Goal: Transaction & Acquisition: Book appointment/travel/reservation

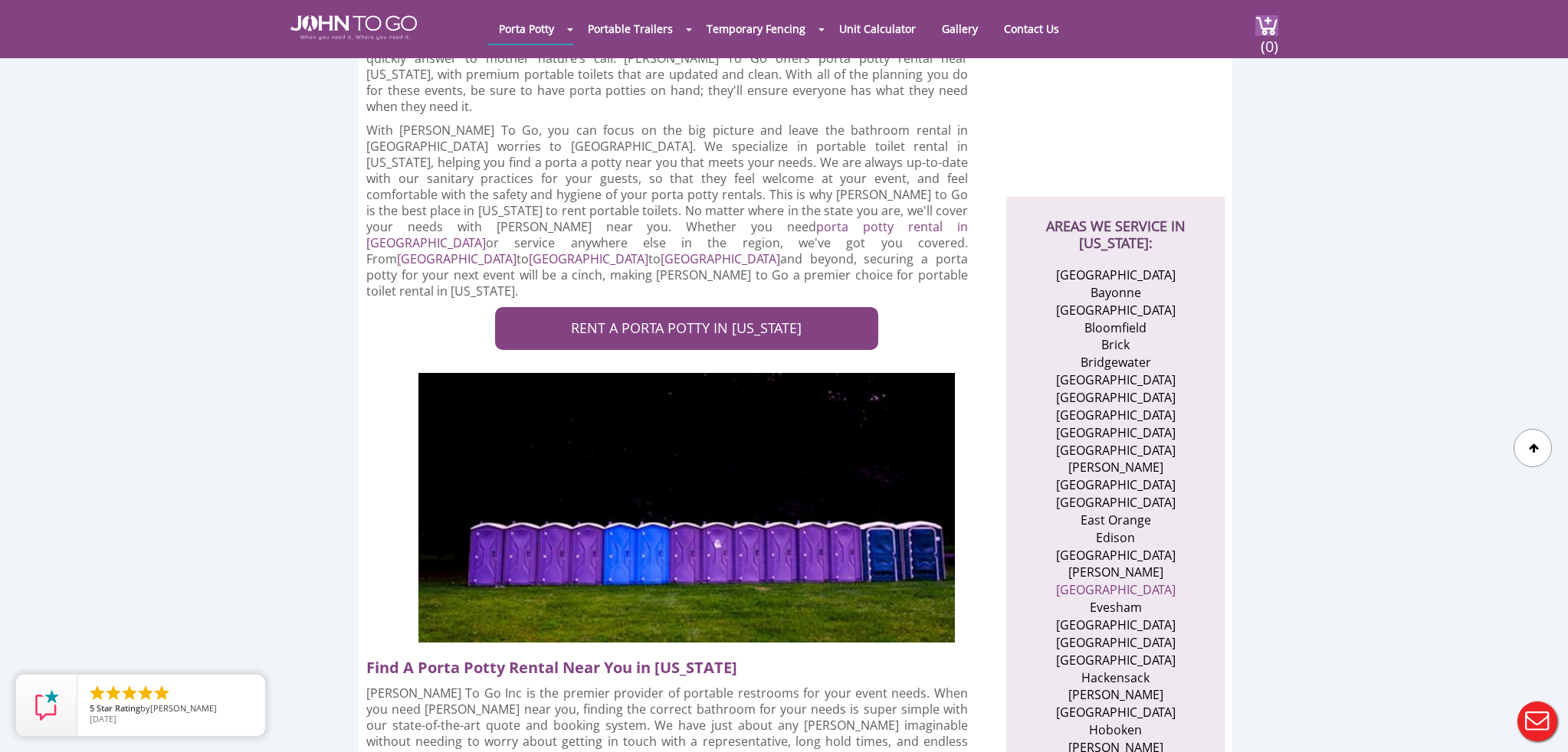
scroll to position [421, 0]
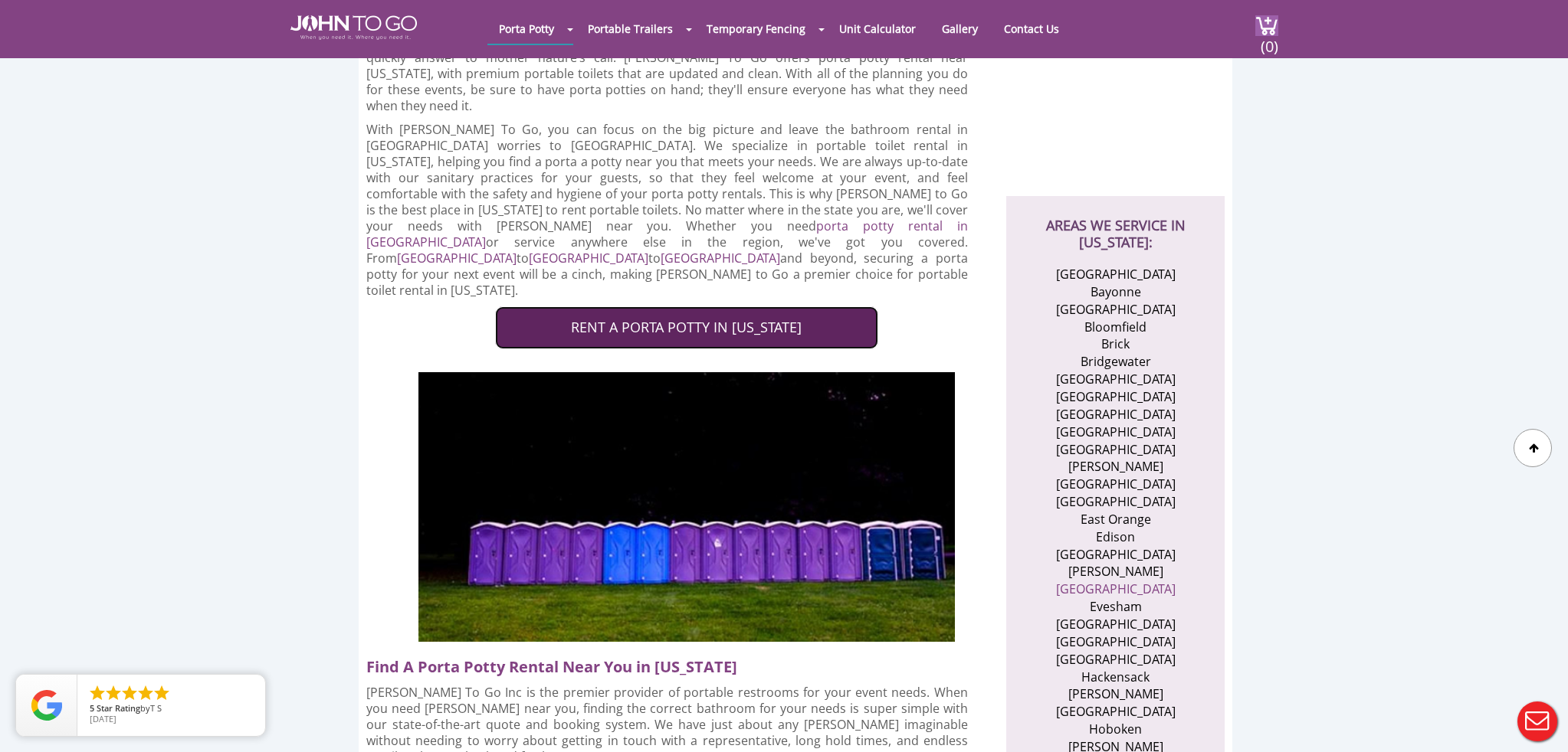
click at [651, 306] on link "RENT A PORTA POTTY IN NEW JERSEY" at bounding box center [686, 328] width 383 height 43
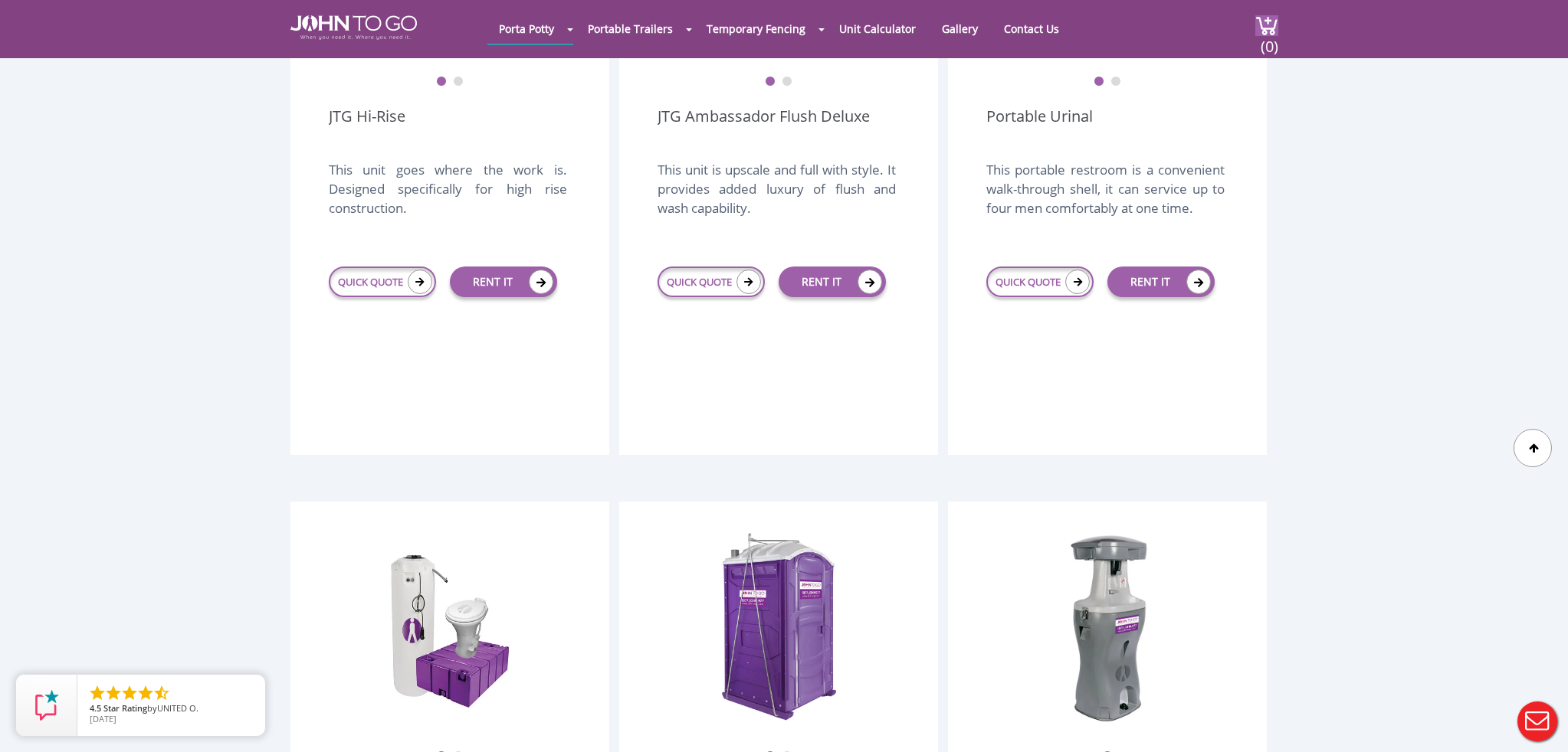
scroll to position [1060, 0]
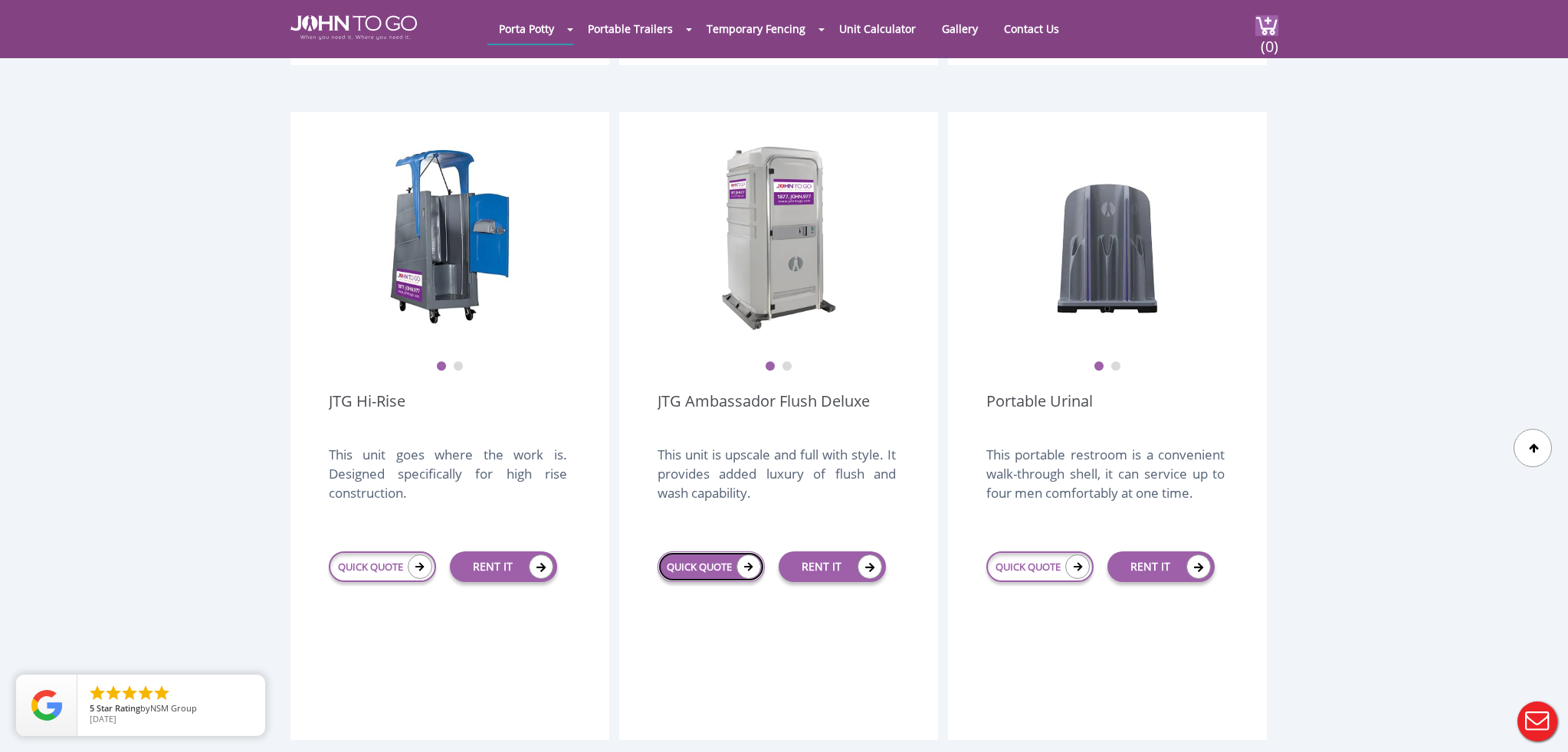
click at [733, 551] on link "QUICK QUOTE" at bounding box center [711, 566] width 107 height 31
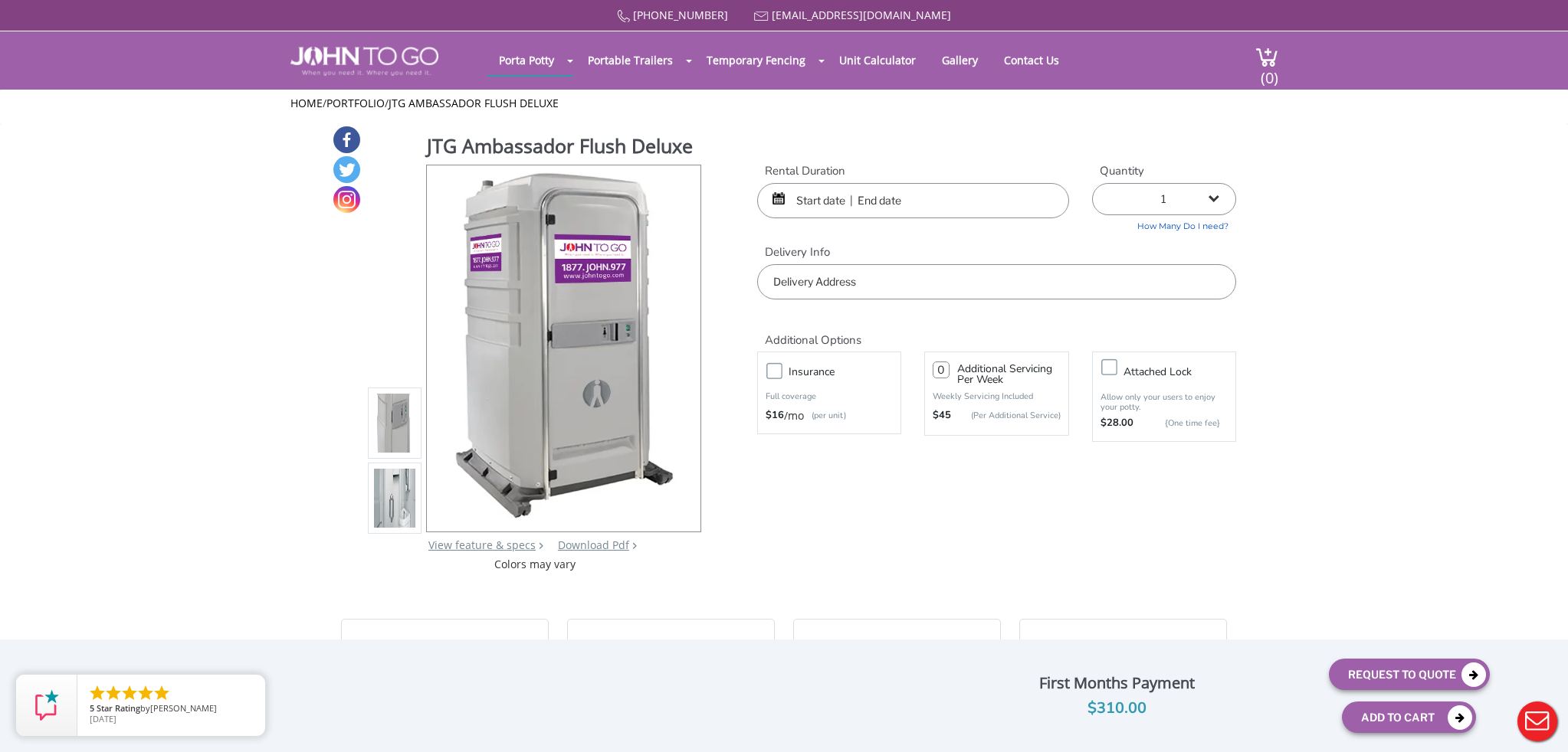
click at [789, 195] on input "text" at bounding box center [913, 201] width 312 height 35
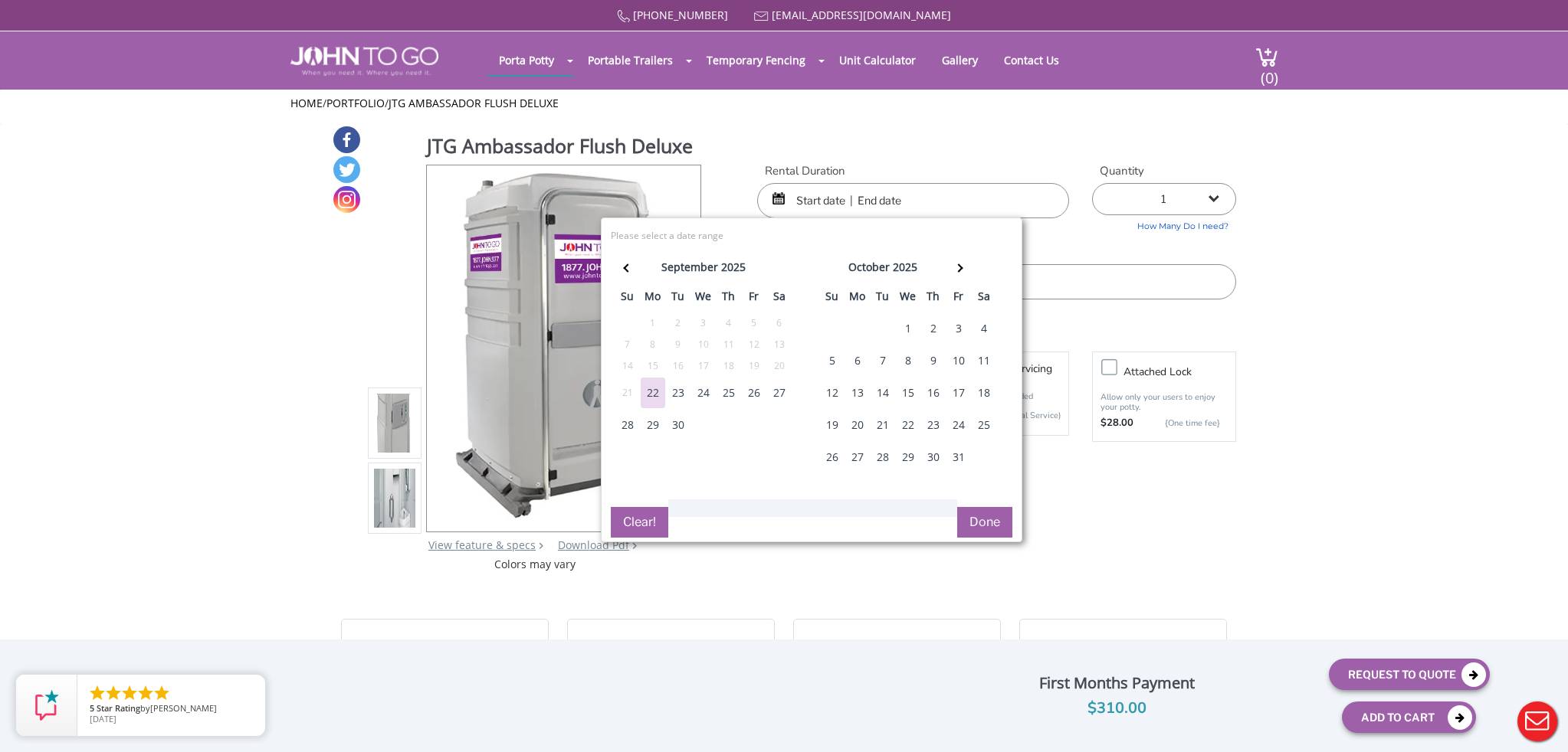
click at [776, 392] on div "27" at bounding box center [779, 393] width 24 height 31
click at [782, 398] on div "27" at bounding box center [779, 393] width 24 height 31
type input "09/27/2025 to 09/27/2025"
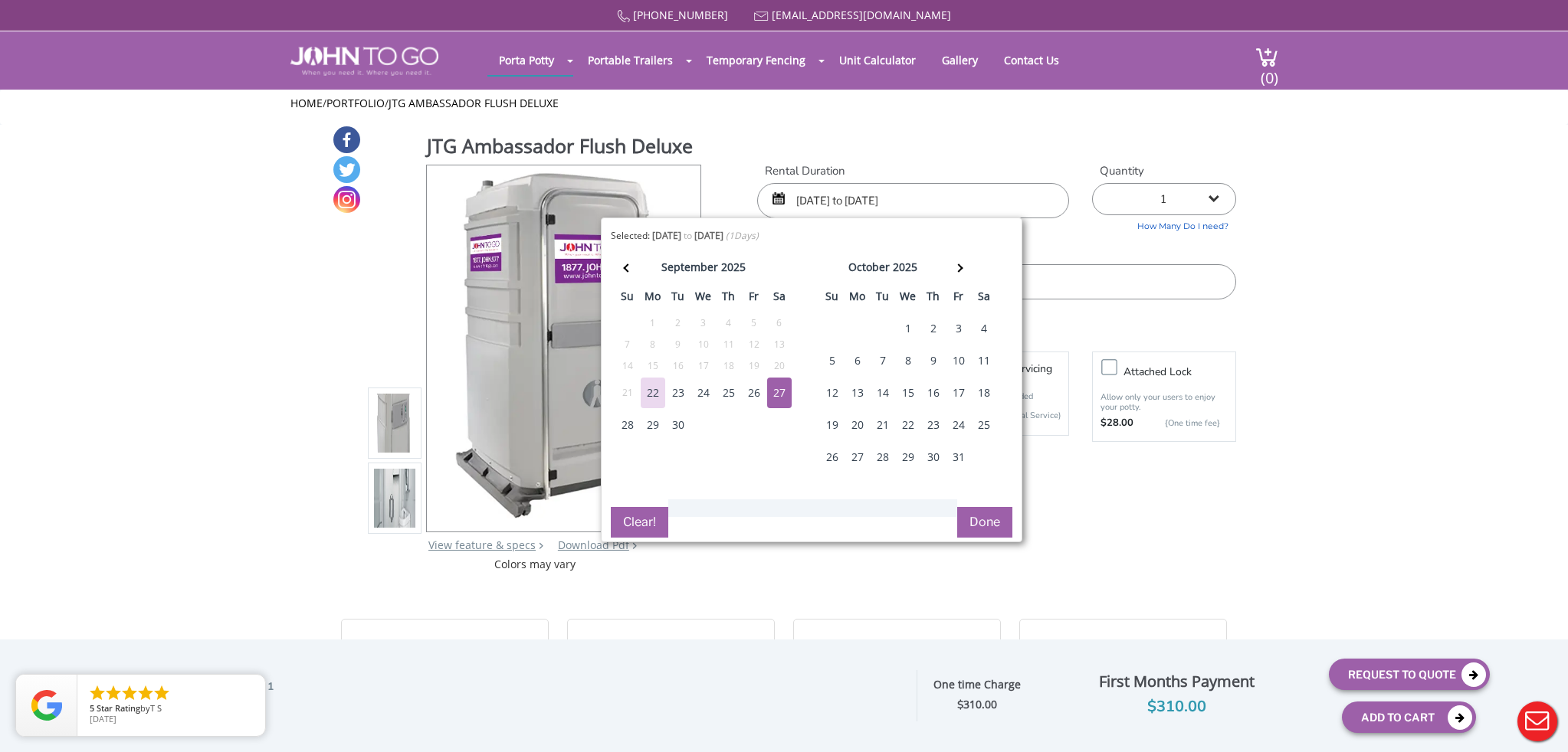
click at [994, 527] on button "Done" at bounding box center [984, 522] width 55 height 31
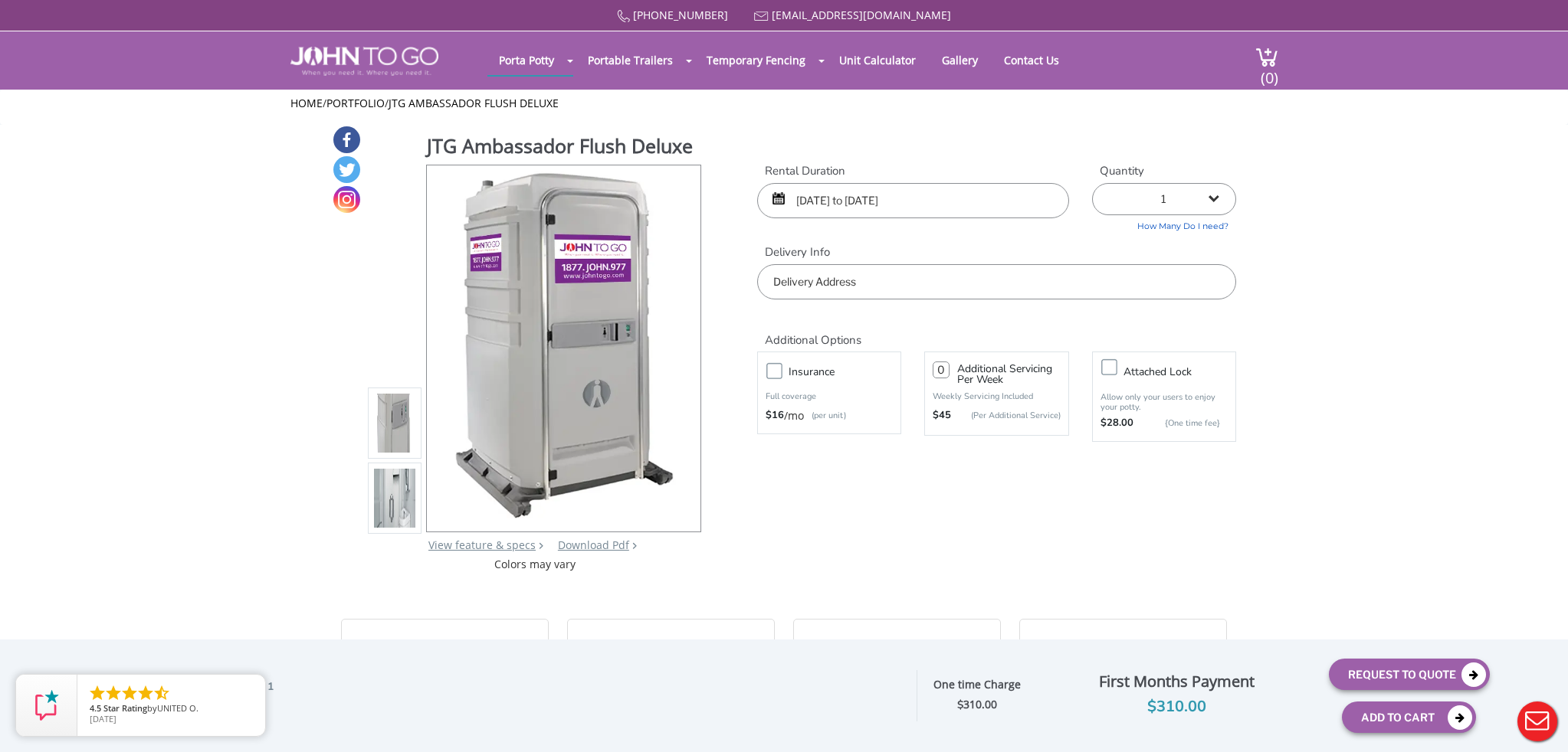
click at [837, 291] on input "text" at bounding box center [997, 282] width 479 height 35
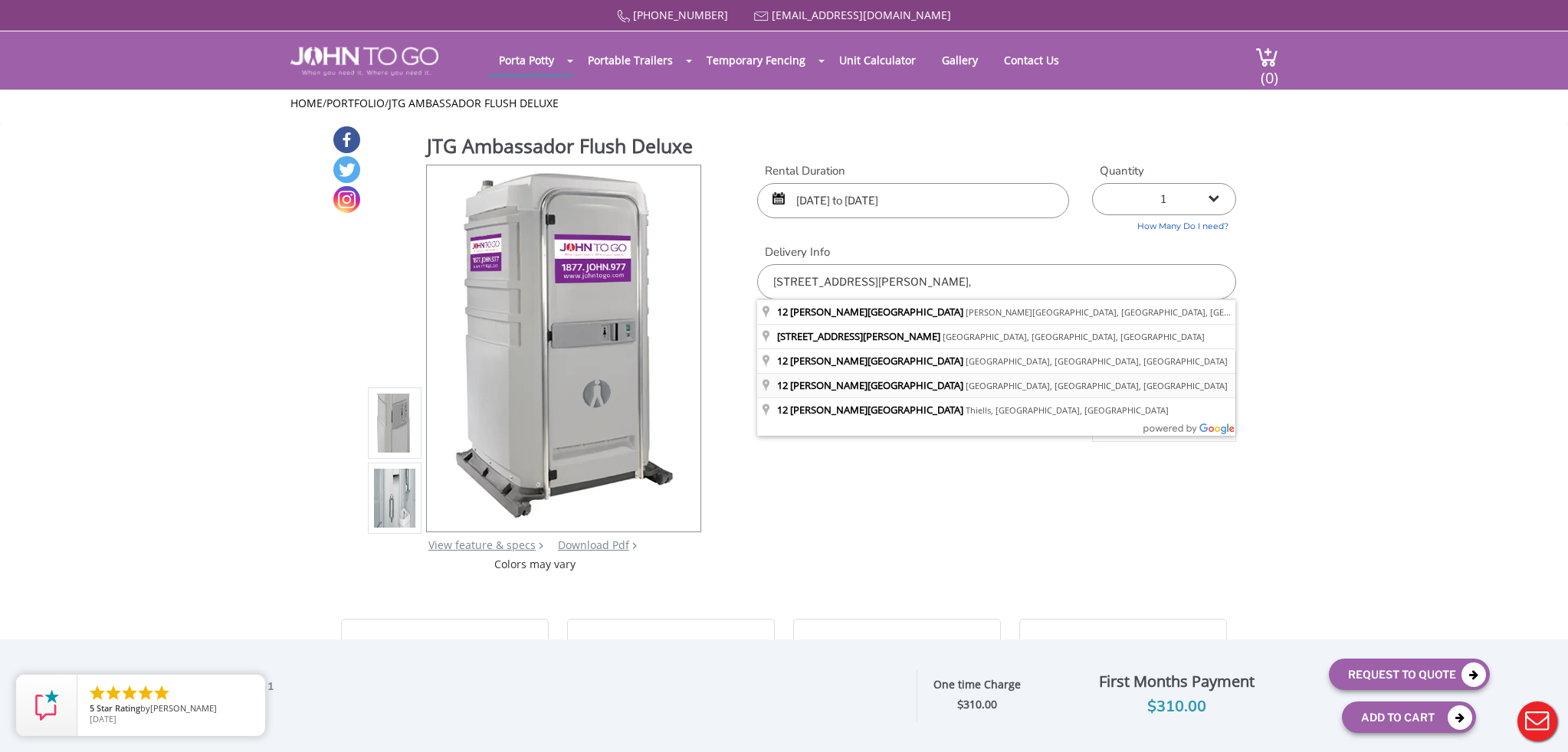
type input "[STREET_ADDRESS][PERSON_NAME]"
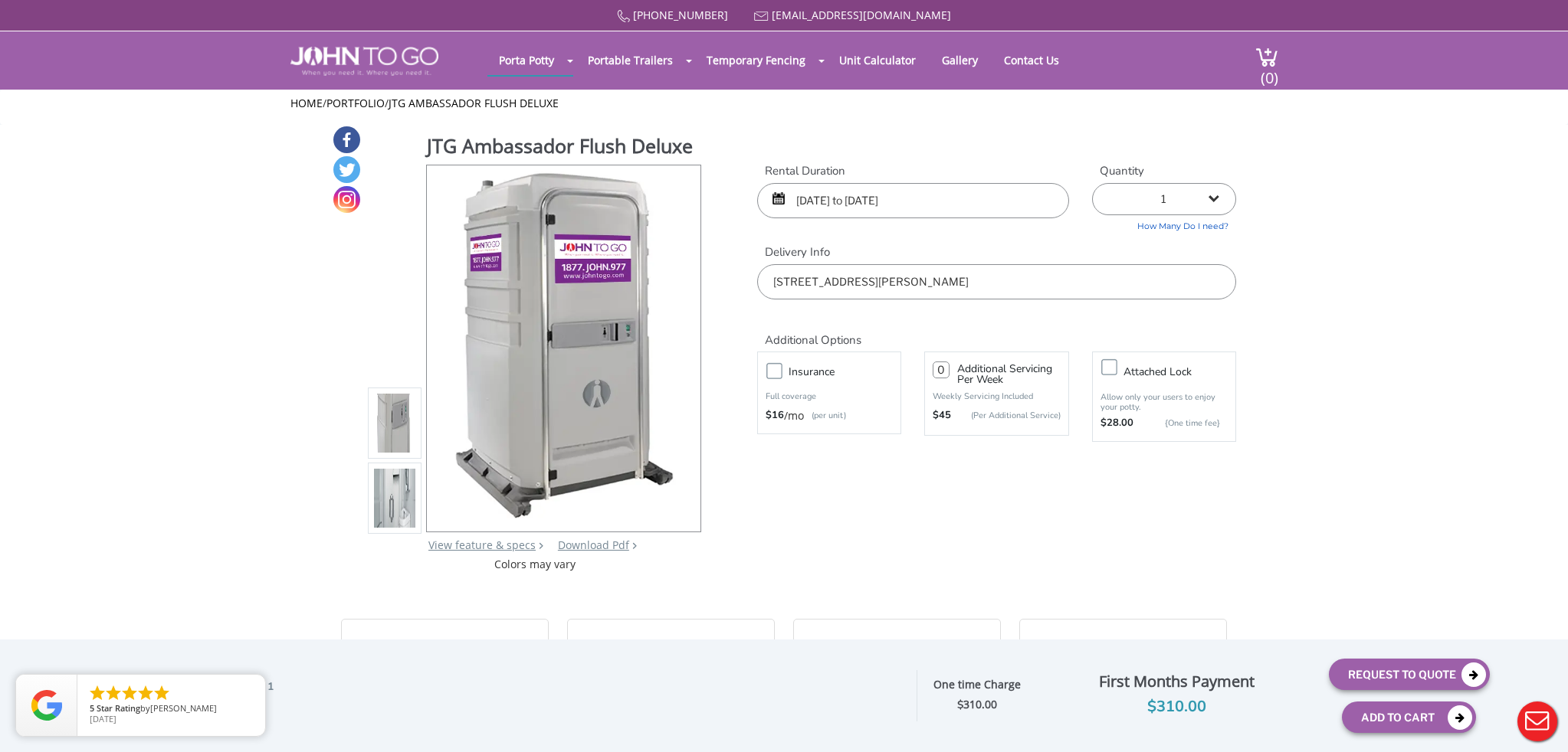
click at [380, 488] on img at bounding box center [395, 501] width 42 height 361
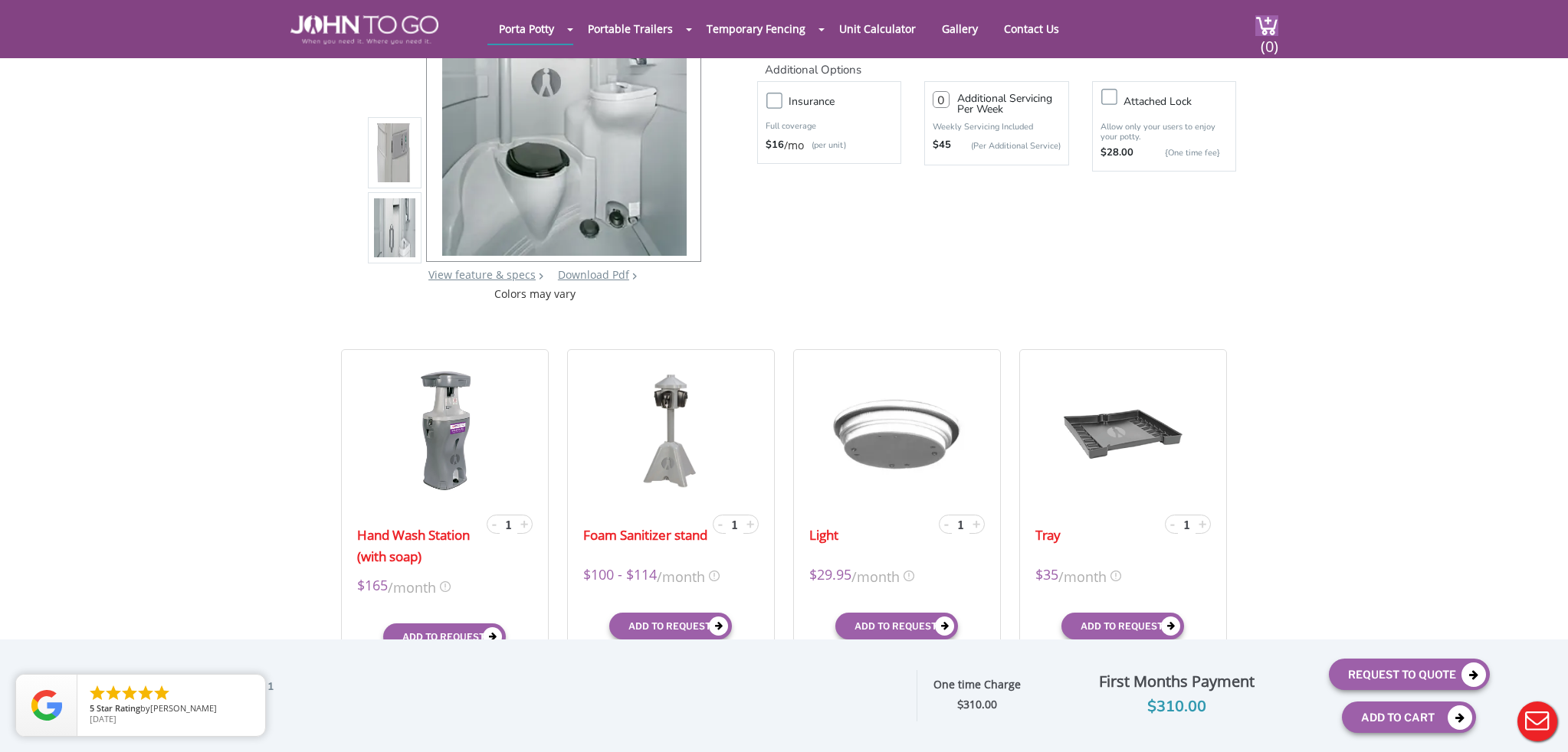
scroll to position [300, 0]
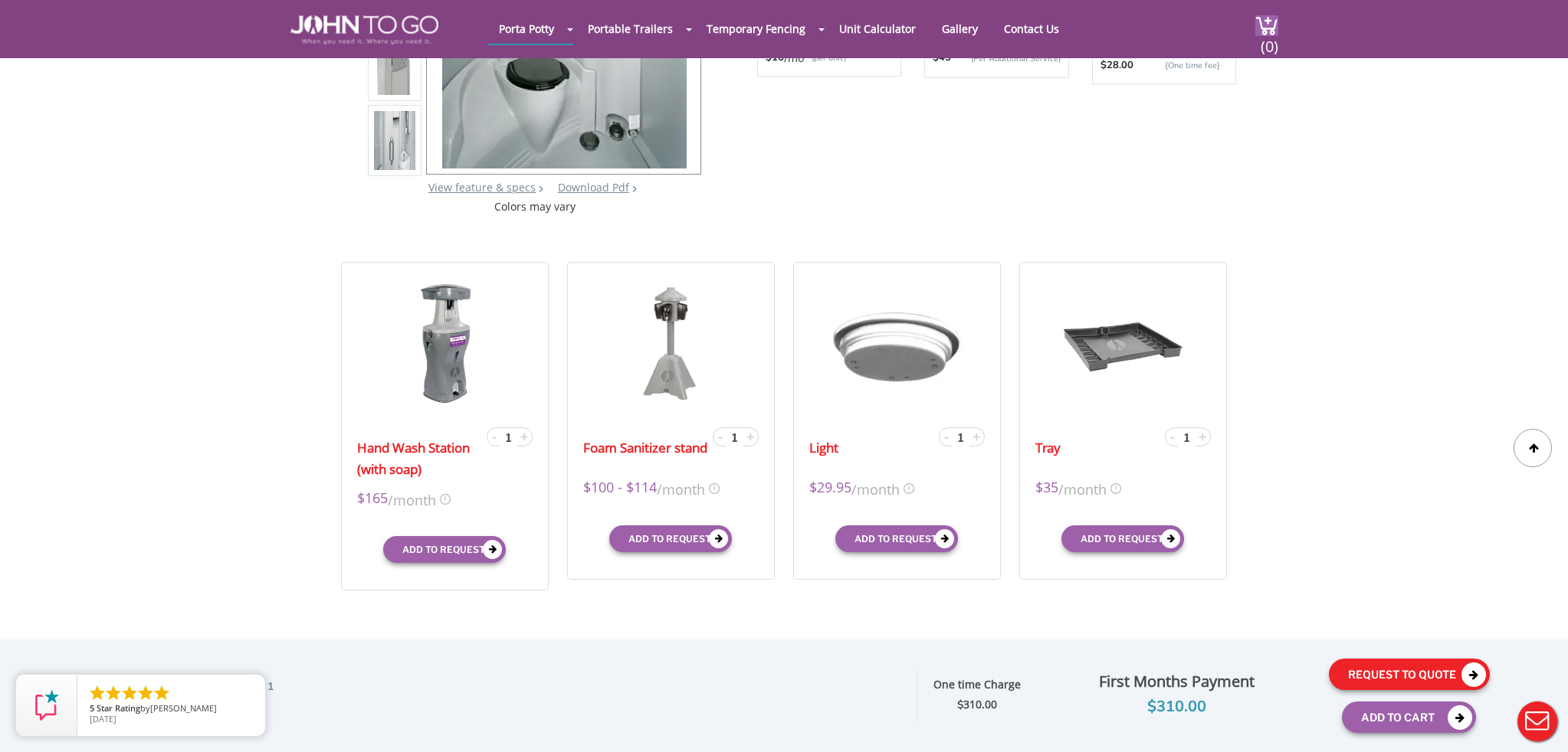
click at [1387, 674] on button "Request To Quote" at bounding box center [1409, 674] width 161 height 32
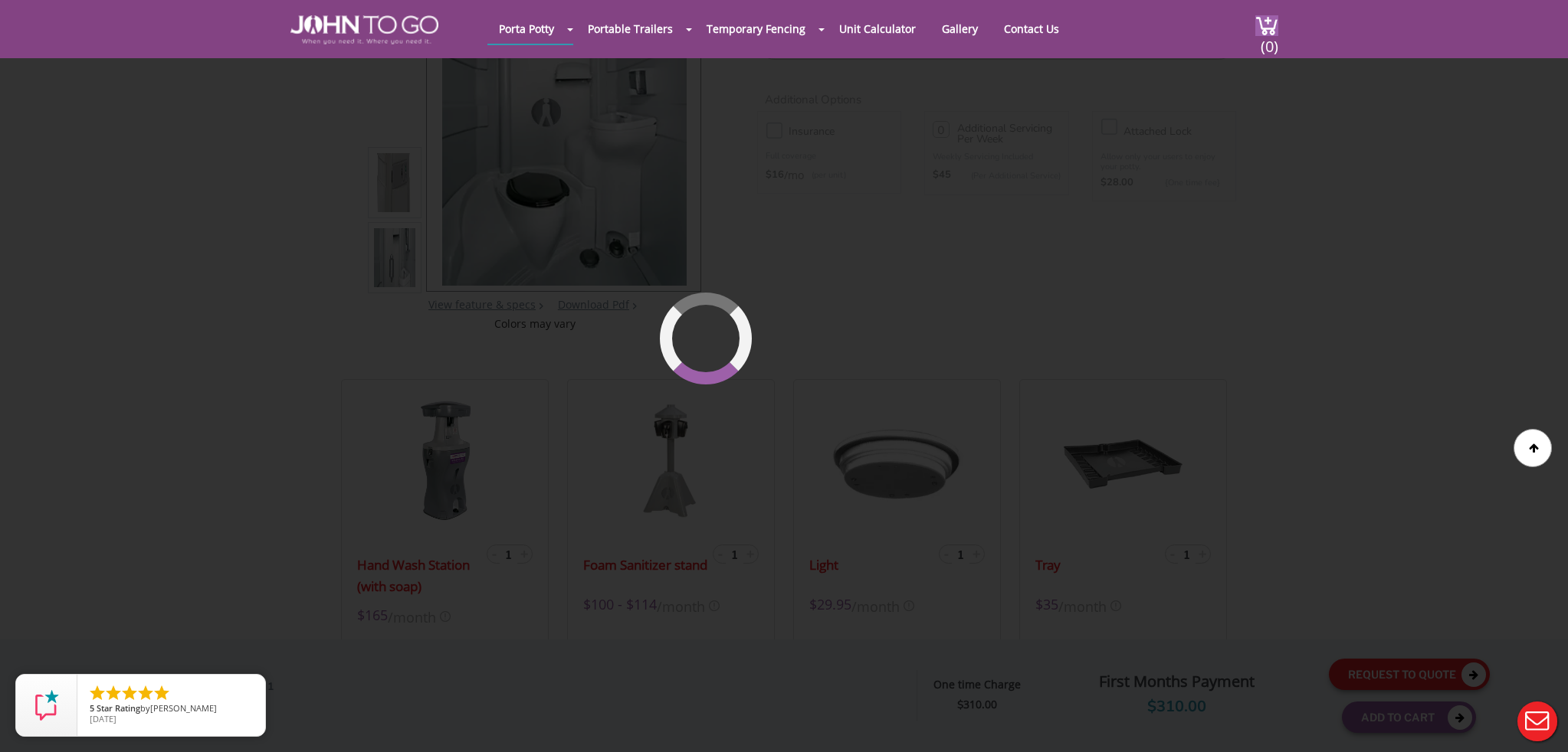
scroll to position [105, 0]
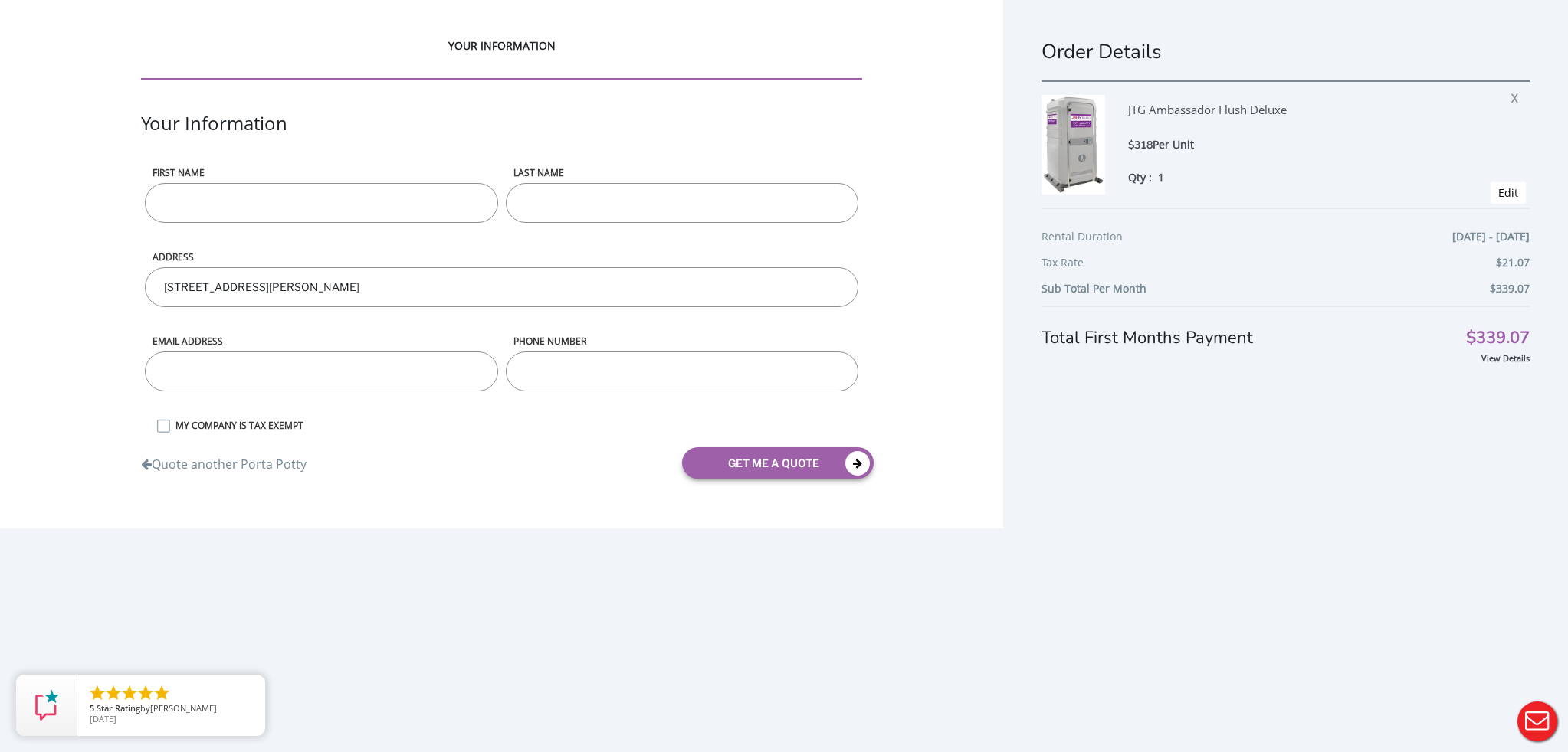
click at [275, 201] on input "First name" at bounding box center [321, 202] width 353 height 40
type input "[PERSON_NAME]"
type input "[EMAIL_ADDRESS][DOMAIN_NAME]"
type input "973"
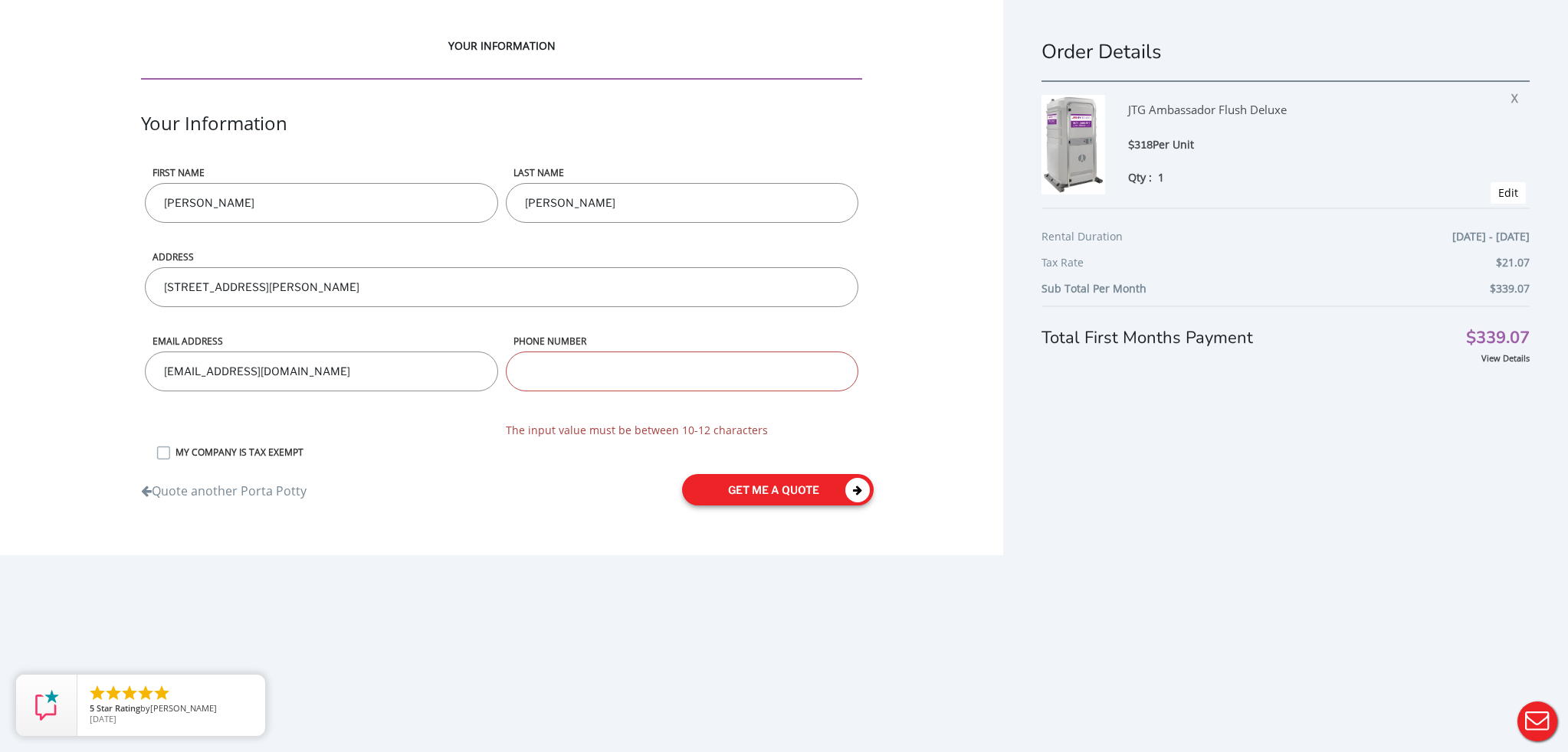
click at [784, 459] on form "First name [PERSON_NAME] LAST NAME [PERSON_NAME] ADDRESS [STREET_ADDRESS][PERSO…" at bounding box center [502, 342] width 721 height 351
click at [770, 492] on button "get me a quote" at bounding box center [777, 490] width 191 height 32
drag, startPoint x: 633, startPoint y: 370, endPoint x: 465, endPoint y: 368, distance: 168.0
click at [465, 368] on form "First name [PERSON_NAME] LAST NAME [PERSON_NAME] ADDRESS [STREET_ADDRESS][PERSO…" at bounding box center [502, 342] width 721 height 351
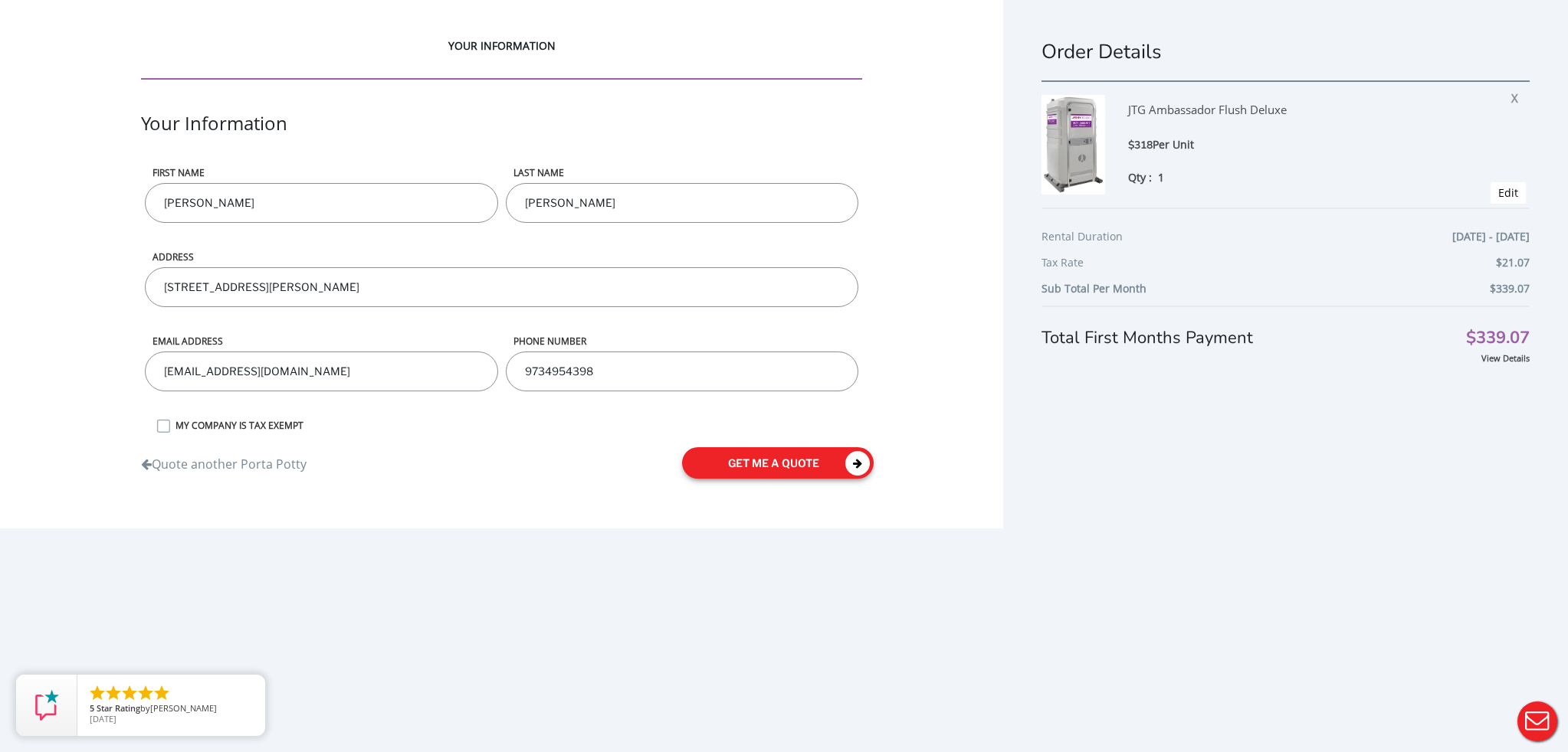
type input "9734954398"
click at [774, 465] on button "get me a quote" at bounding box center [777, 463] width 191 height 32
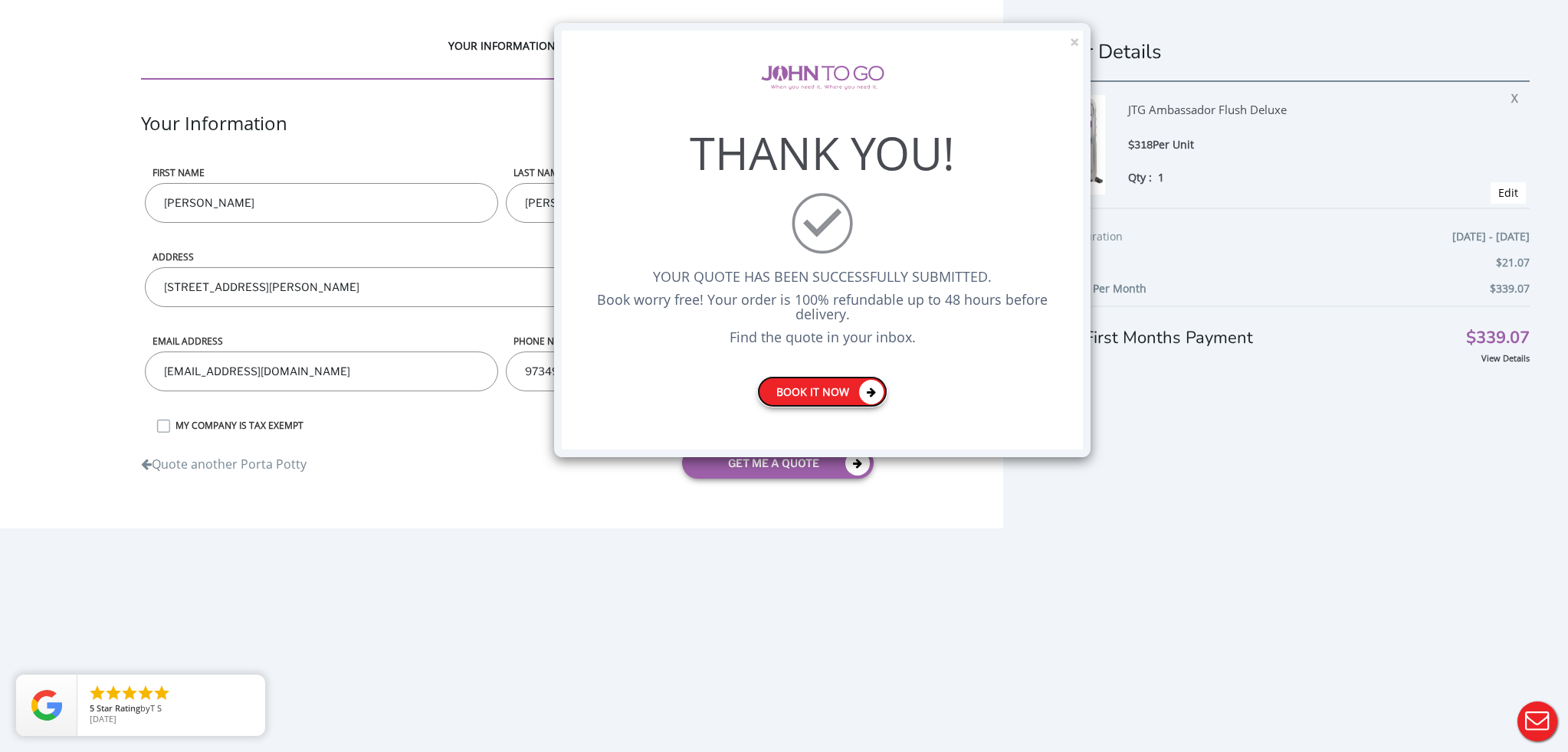
click at [808, 397] on link "Book it now" at bounding box center [822, 392] width 130 height 32
